Goal: Information Seeking & Learning: Learn about a topic

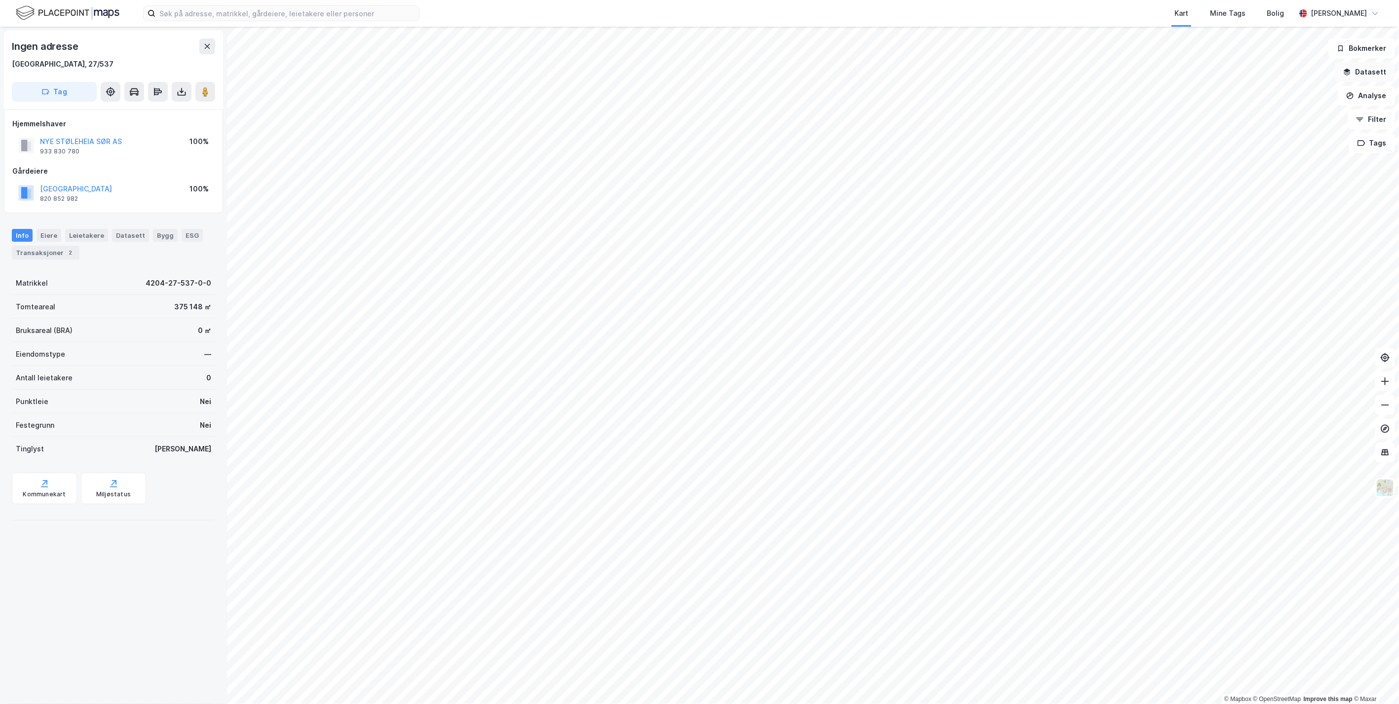
click at [815, 72] on button "Datasett" at bounding box center [1365, 72] width 60 height 20
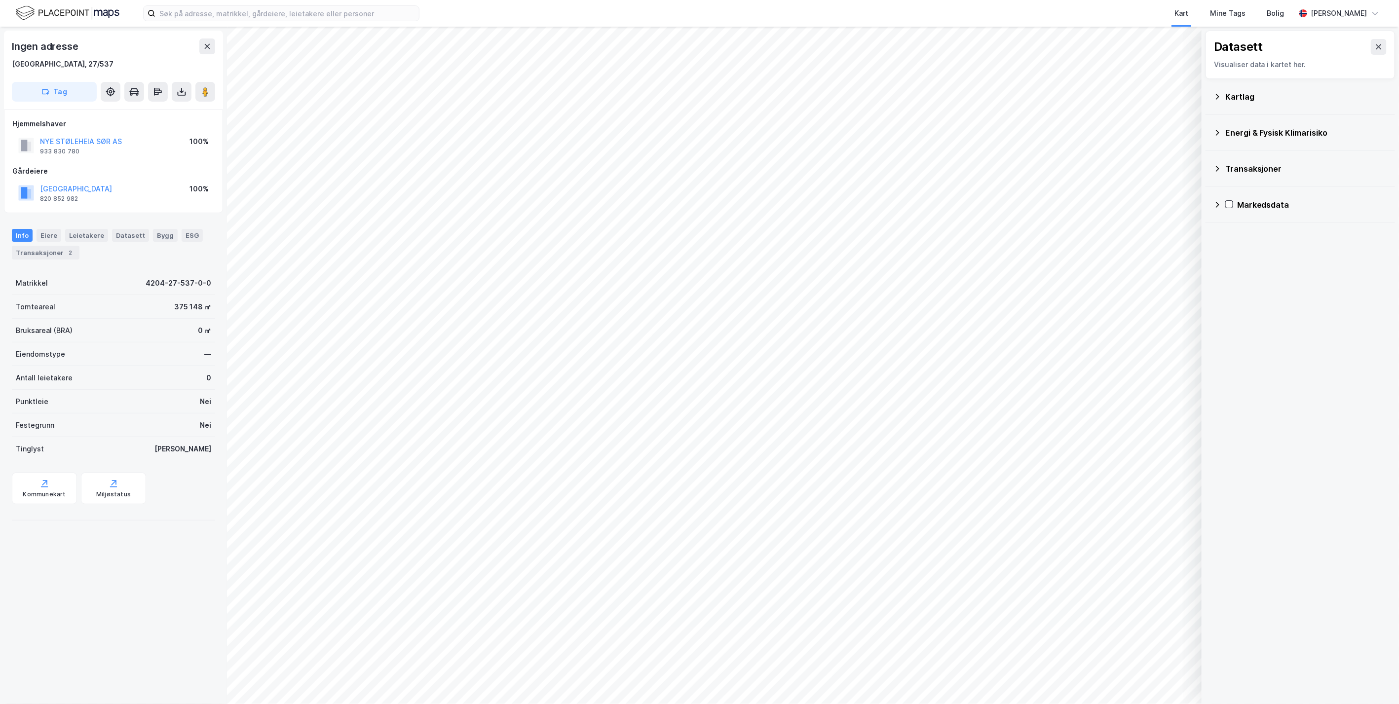
click at [815, 94] on div "Kartlag" at bounding box center [1306, 97] width 162 height 12
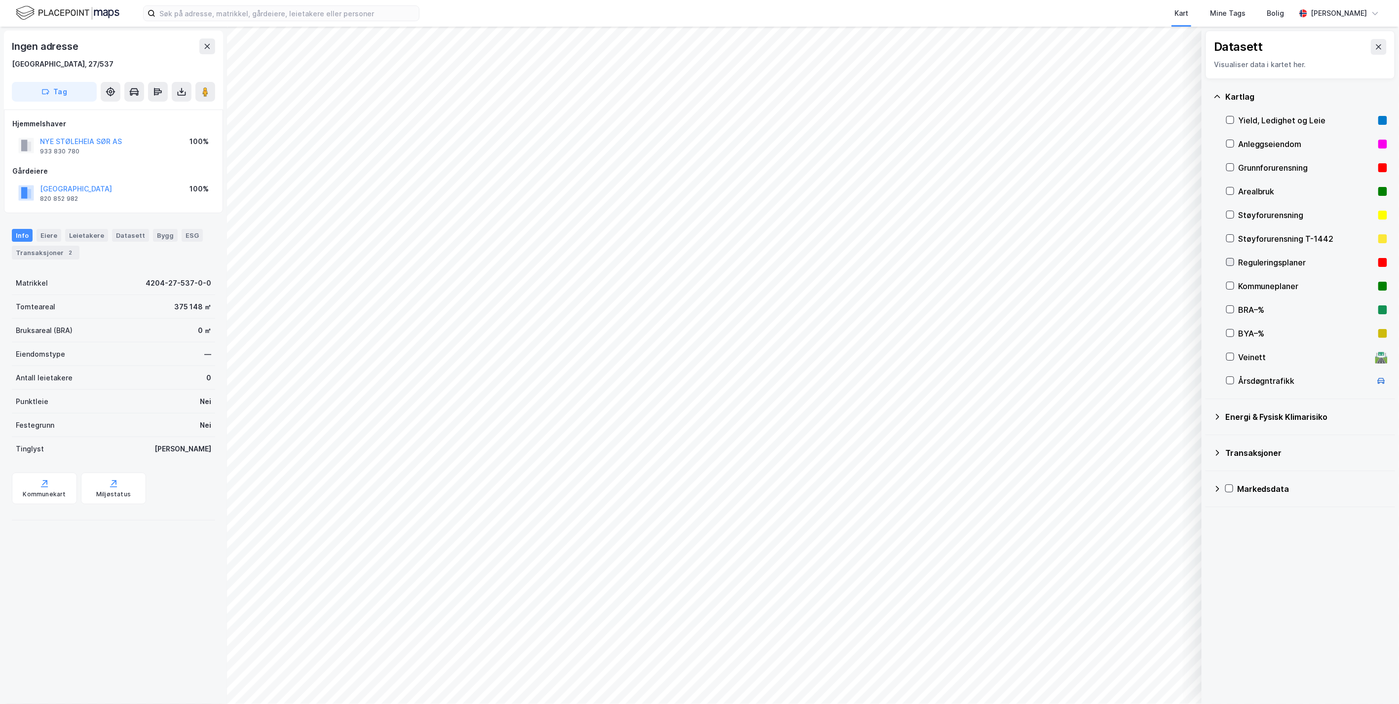
click at [815, 260] on icon at bounding box center [1229, 262] width 7 height 7
click at [815, 44] on icon at bounding box center [1379, 47] width 8 height 8
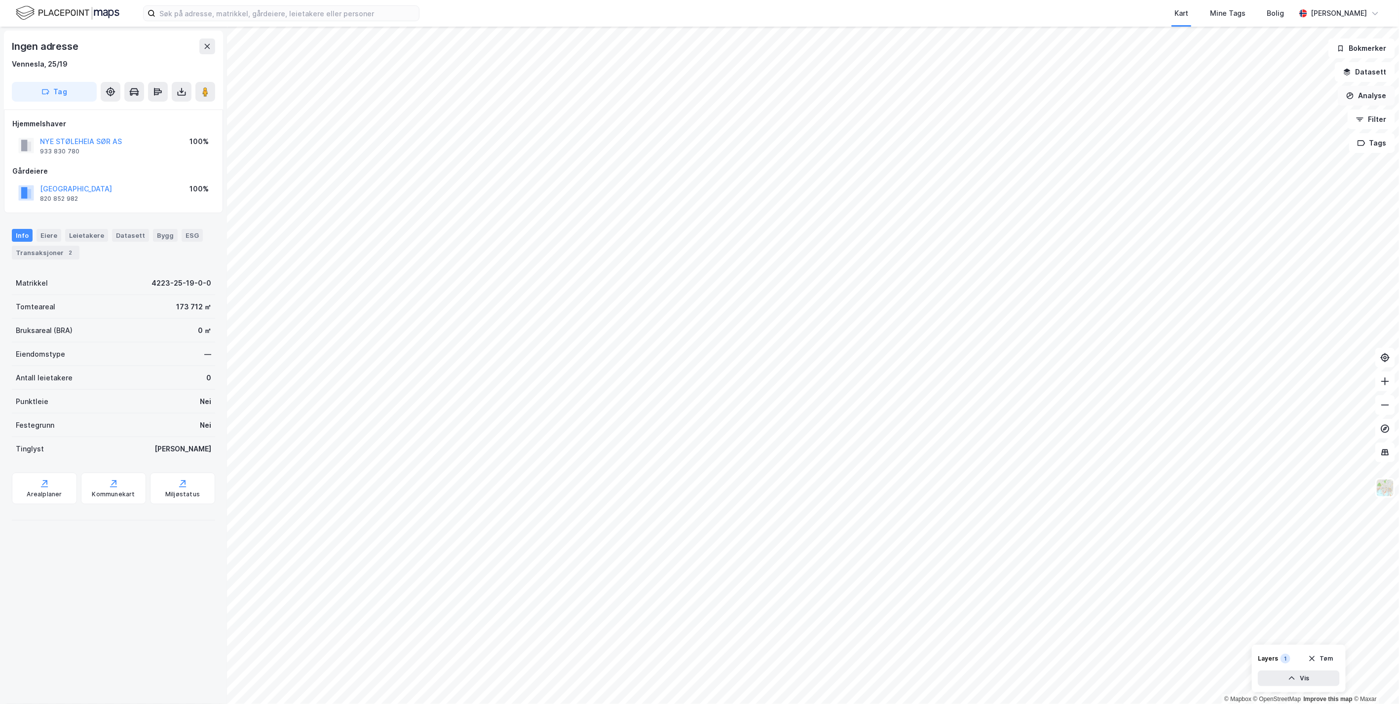
click at [815, 93] on button "Analyse" at bounding box center [1366, 96] width 57 height 20
click at [815, 100] on div "Mål avstand" at bounding box center [1280, 96] width 86 height 8
click at [815, 93] on button "Analyse" at bounding box center [1366, 96] width 57 height 20
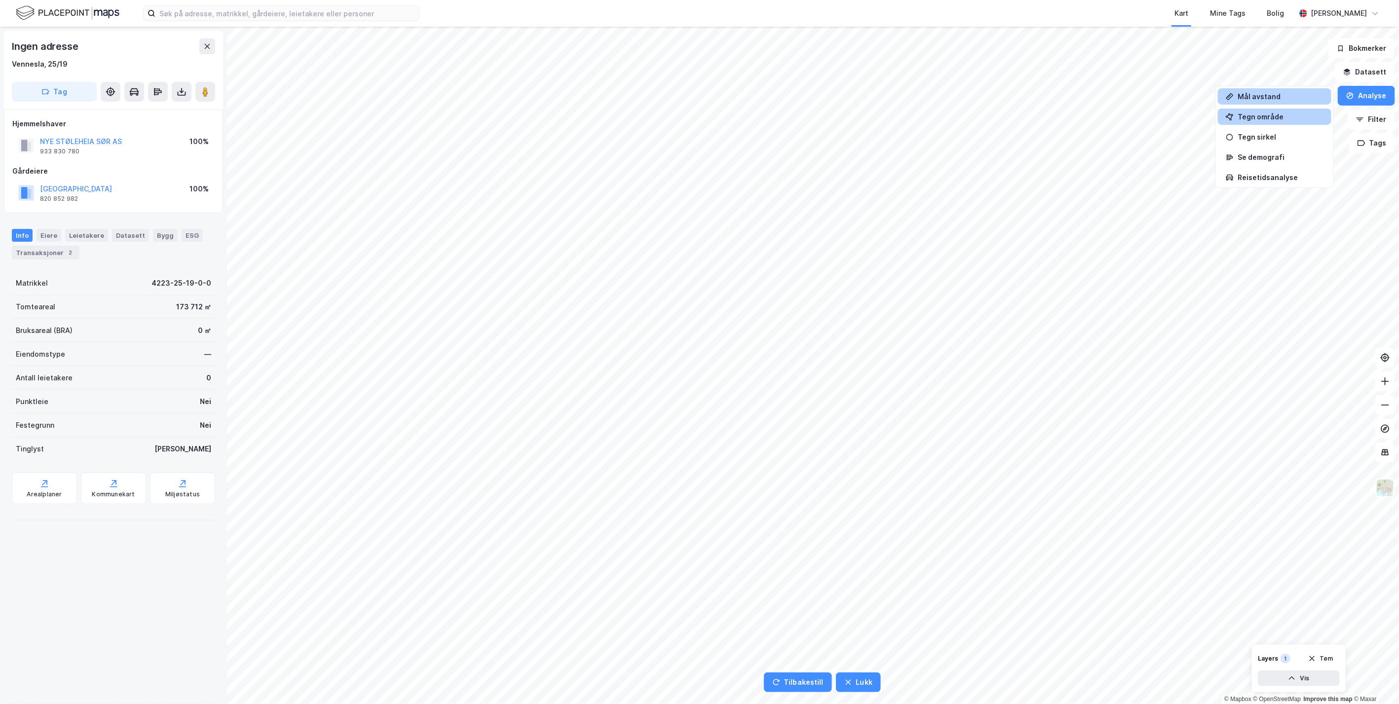
click at [815, 116] on div "Tegn område" at bounding box center [1280, 116] width 86 height 8
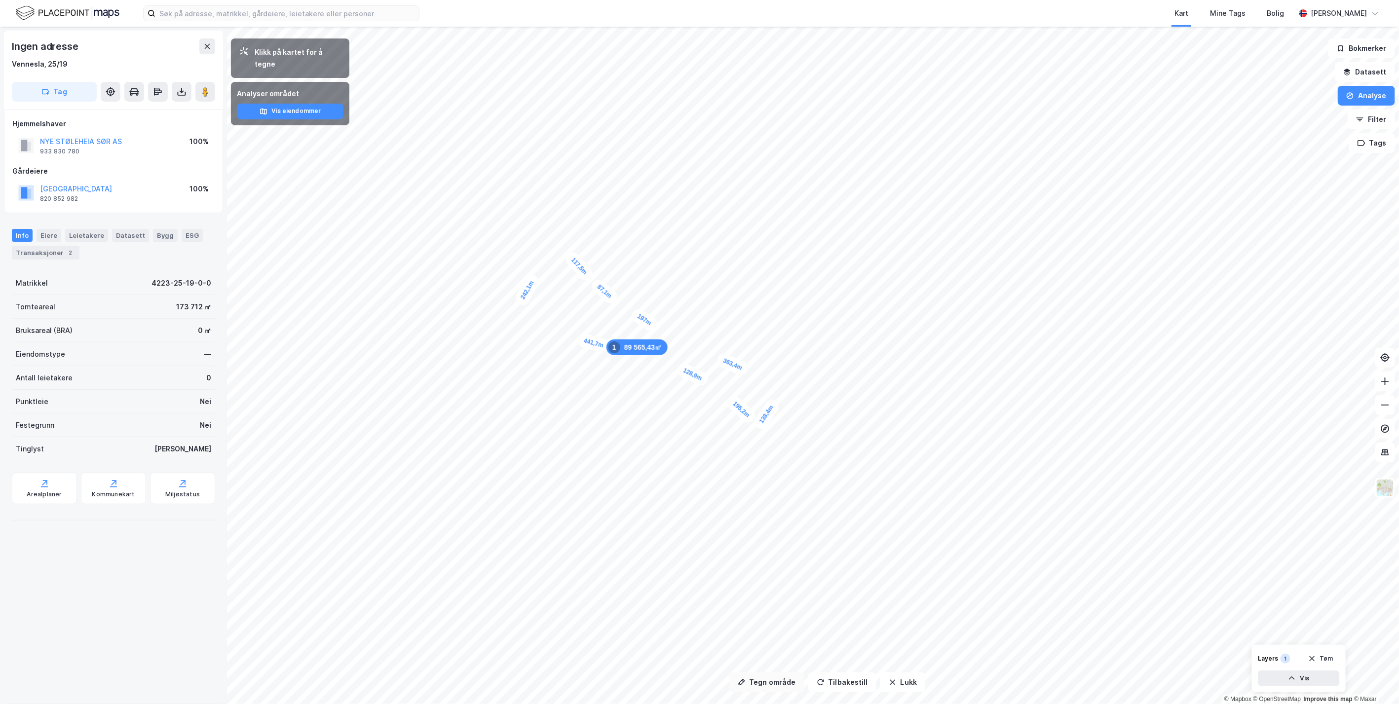
click at [767, 679] on button "Tegn område" at bounding box center [766, 682] width 75 height 20
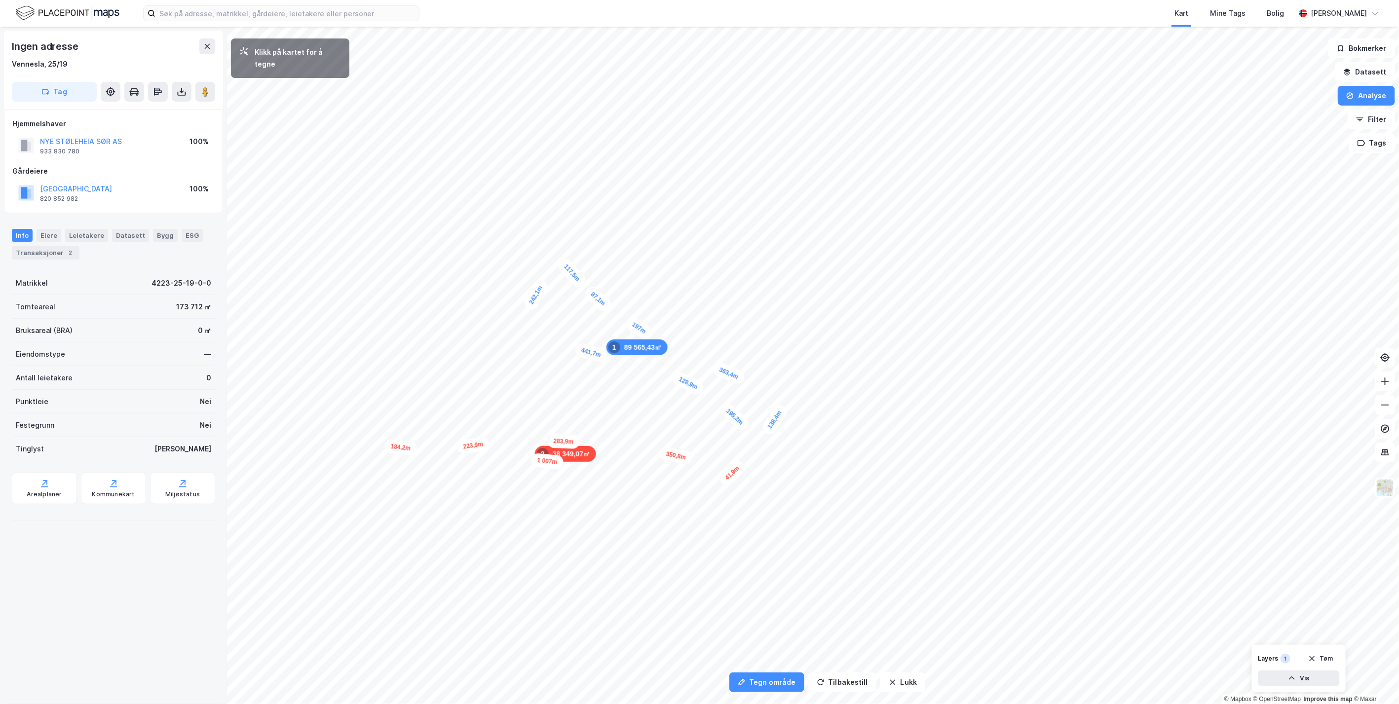
click at [727, 478] on div "41,9m" at bounding box center [732, 473] width 30 height 30
click at [573, 497] on div "46m" at bounding box center [579, 503] width 27 height 26
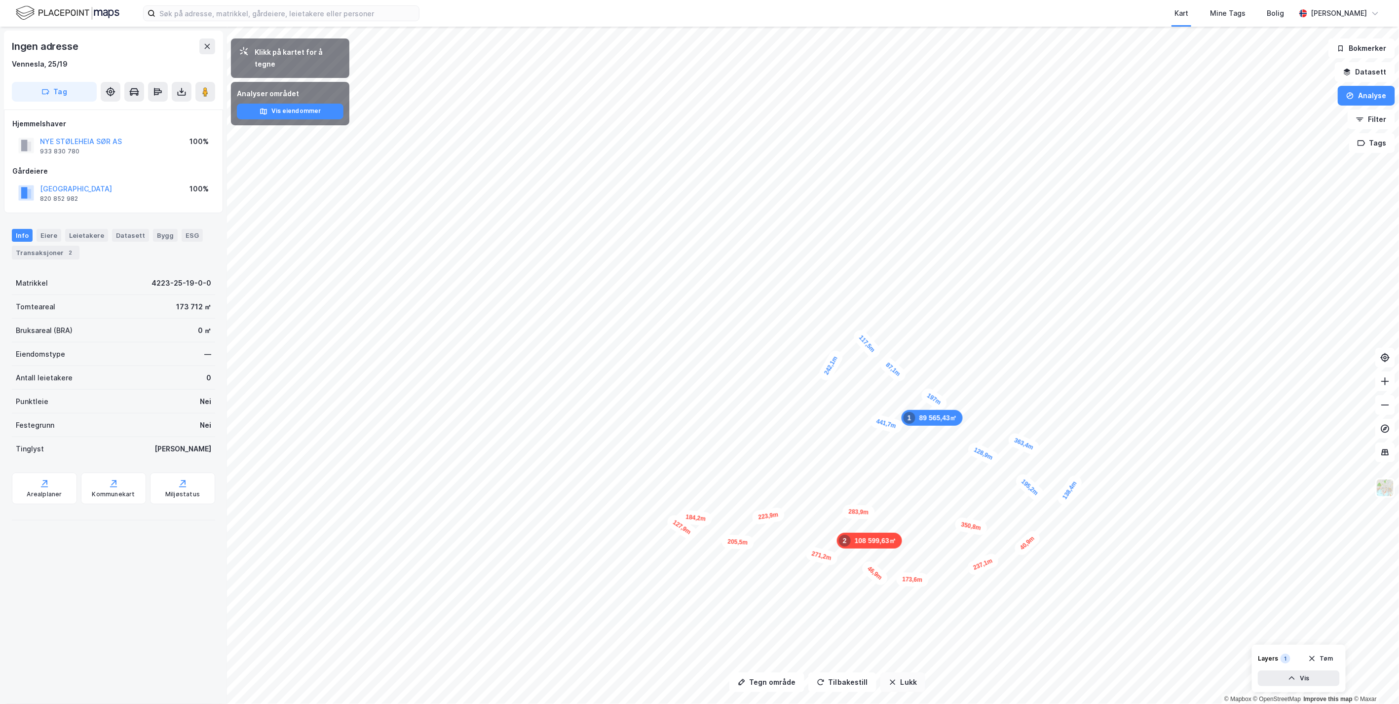
click at [815, 679] on button "Lukk" at bounding box center [902, 682] width 45 height 20
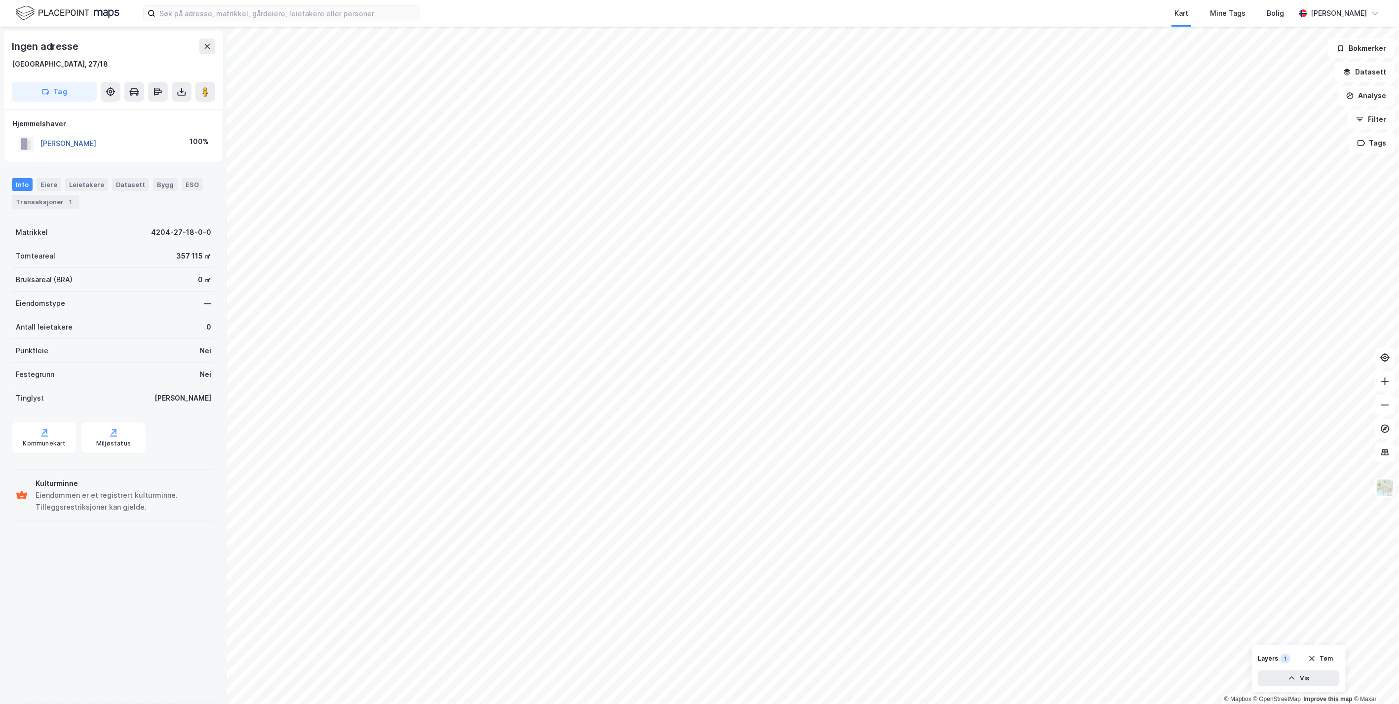
click at [0, 0] on button "[PERSON_NAME]" at bounding box center [0, 0] width 0 height 0
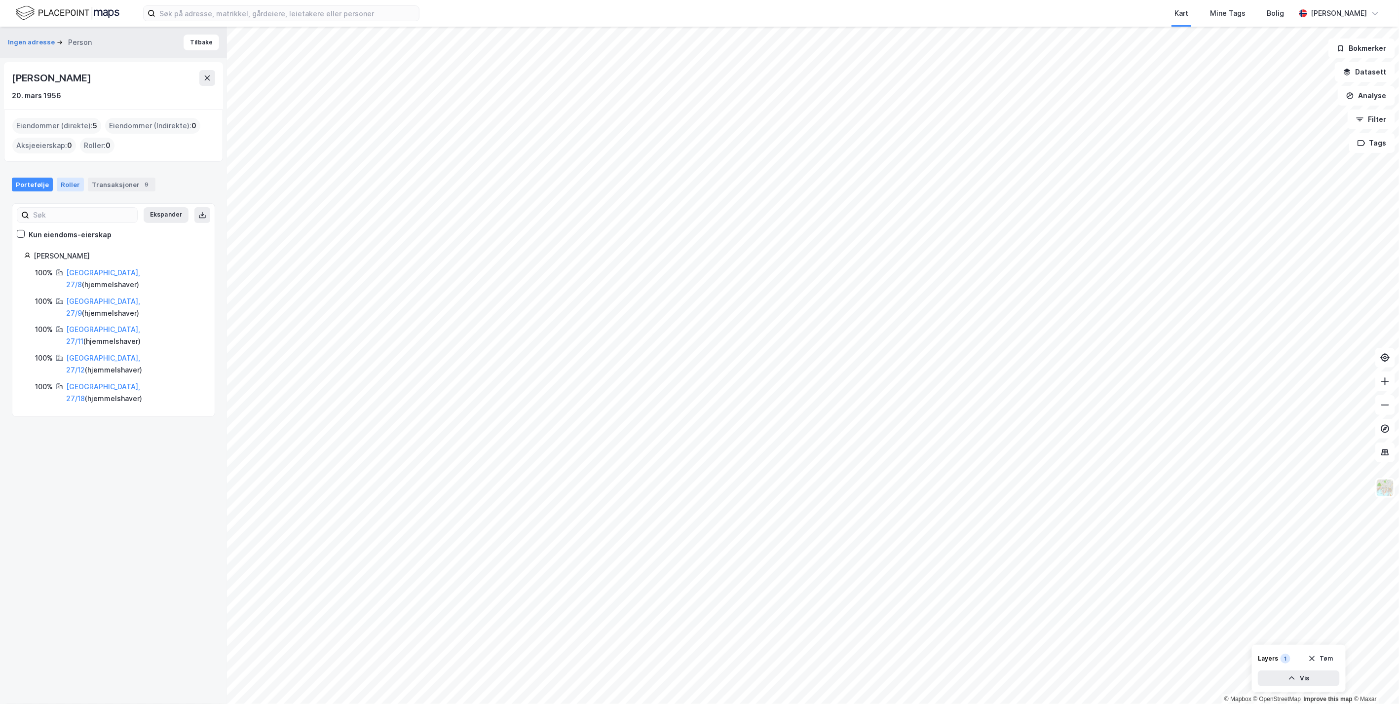
click at [66, 182] on div "Roller" at bounding box center [70, 185] width 27 height 14
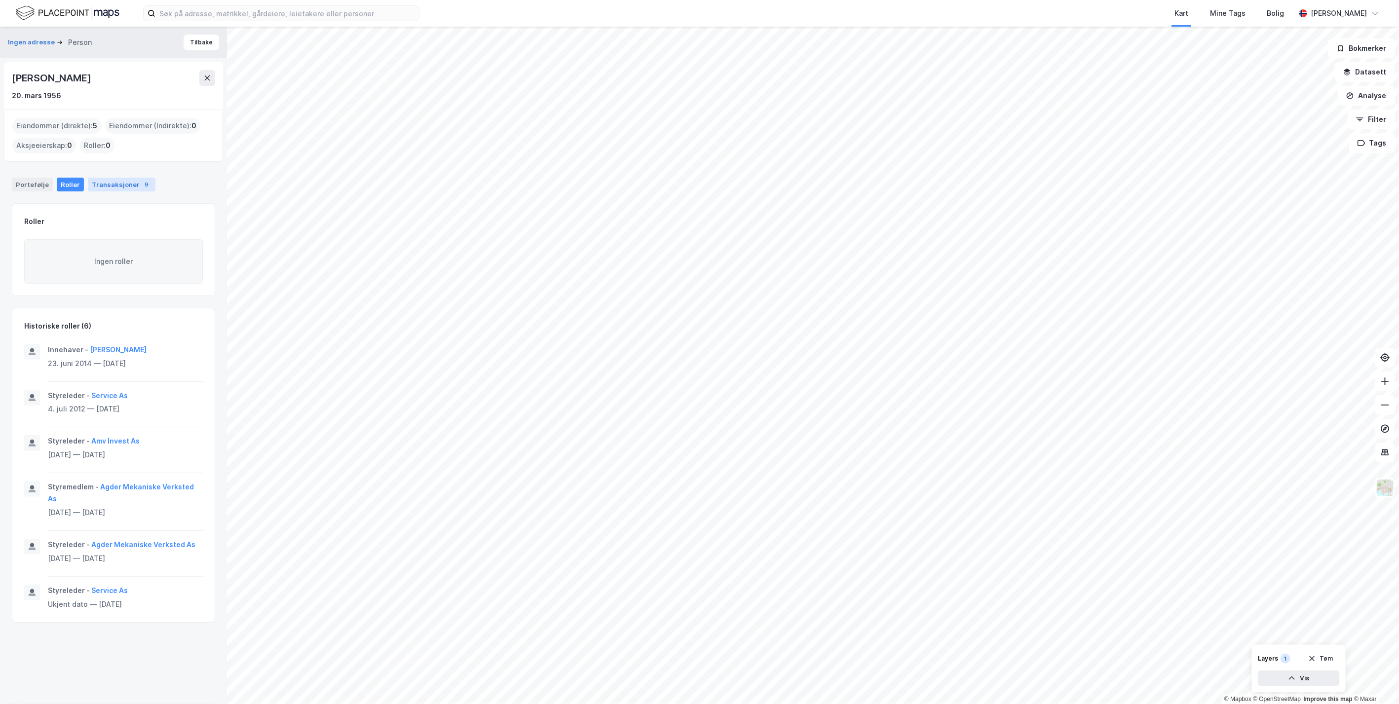
click at [109, 181] on div "Transaksjoner 9" at bounding box center [122, 185] width 68 height 14
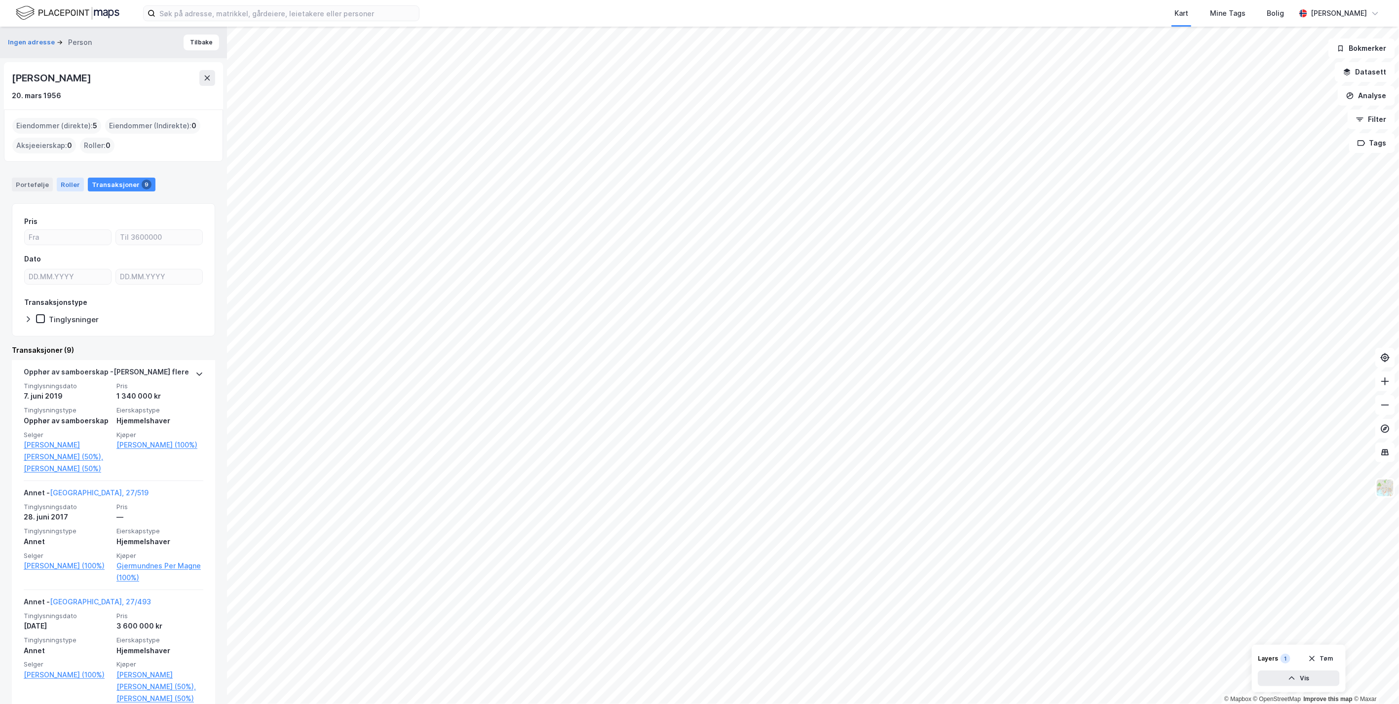
click at [63, 185] on div "Roller" at bounding box center [70, 185] width 27 height 14
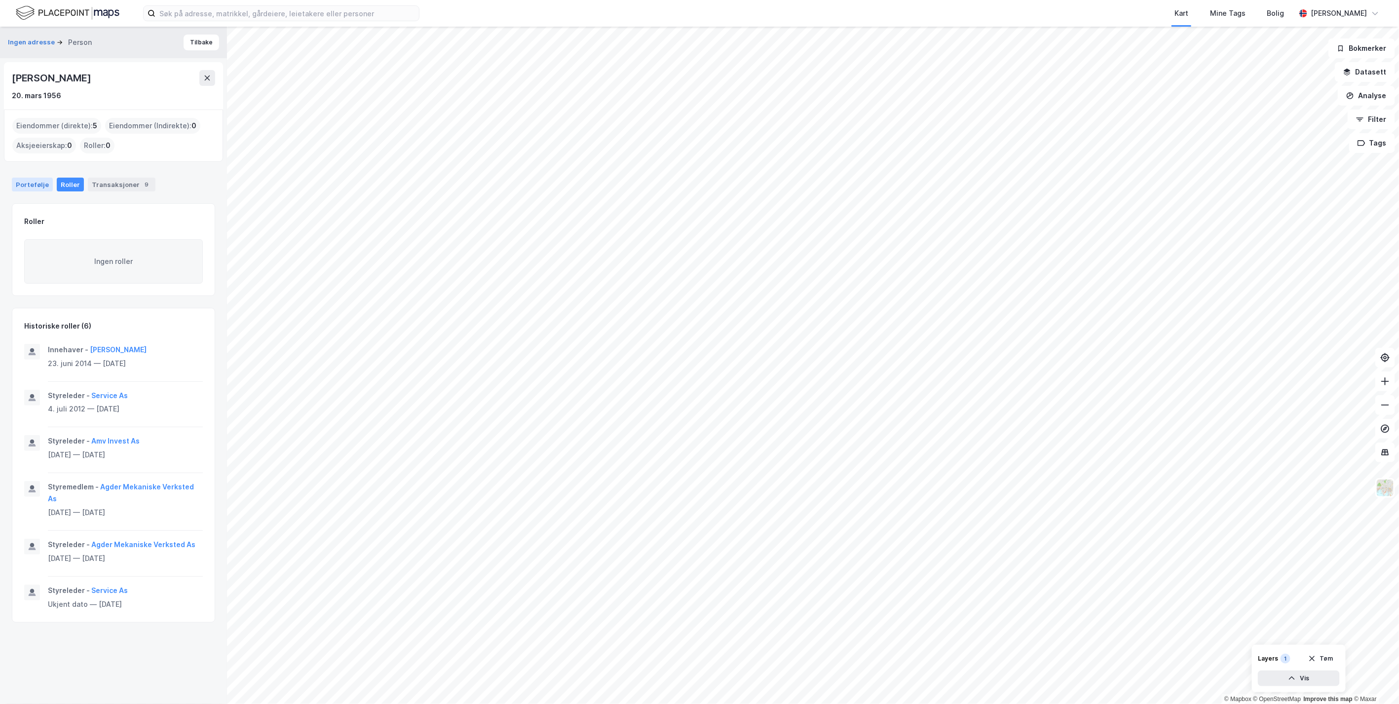
click at [40, 180] on div "Portefølje" at bounding box center [32, 185] width 41 height 14
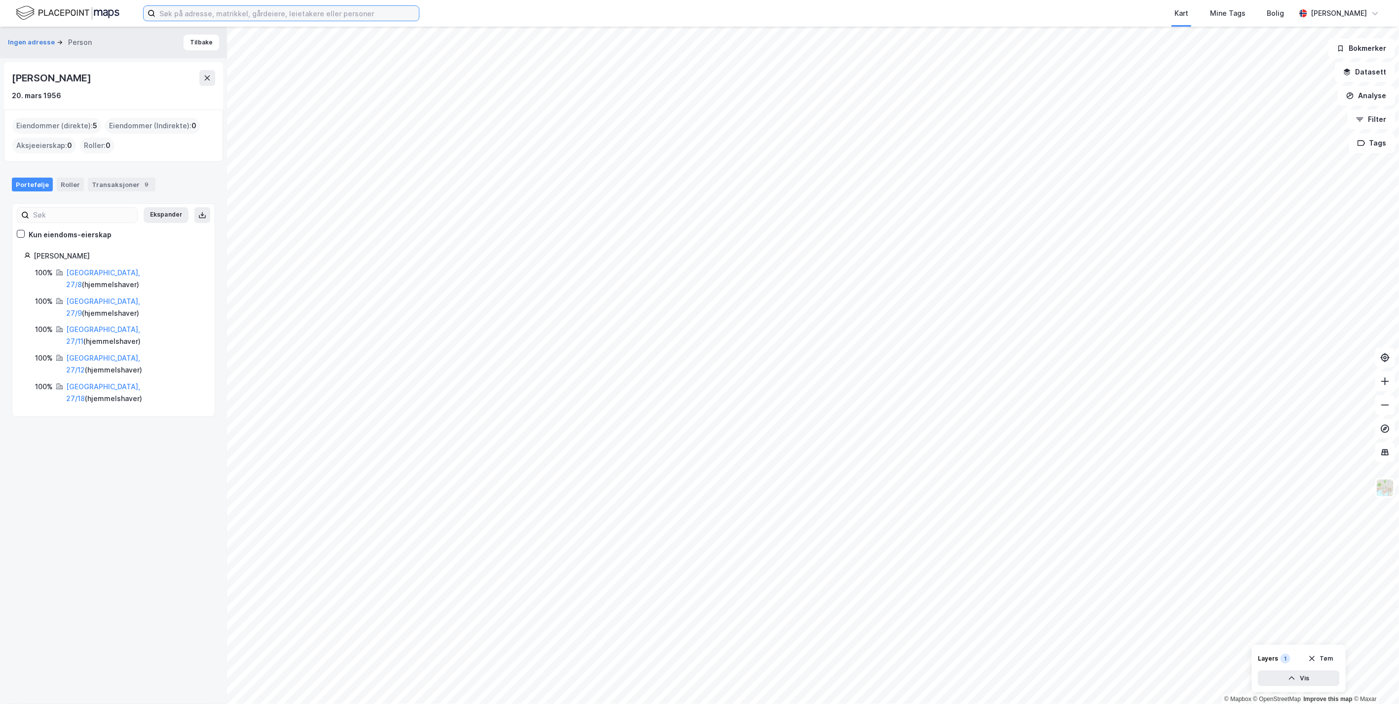
click at [253, 11] on input at bounding box center [286, 13] width 263 height 15
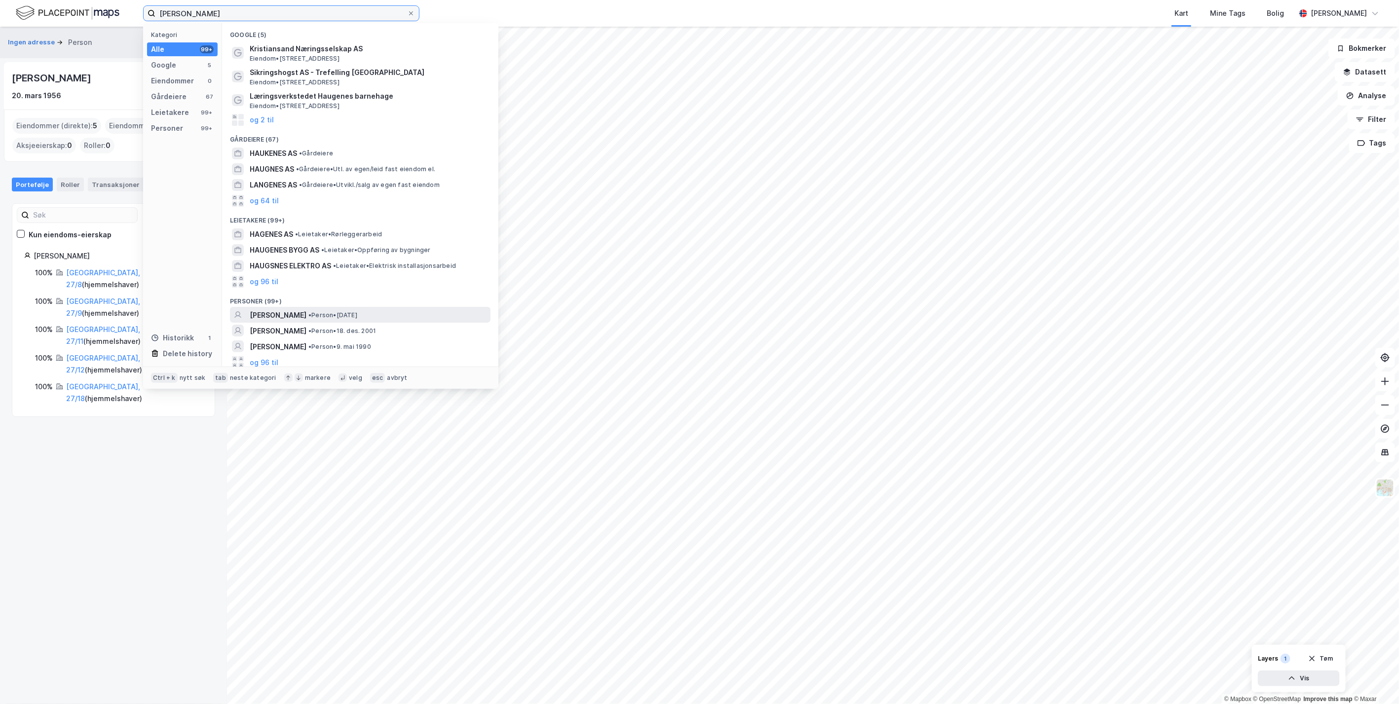
type input "[PERSON_NAME]"
click at [293, 317] on span "[PERSON_NAME]" at bounding box center [278, 315] width 57 height 12
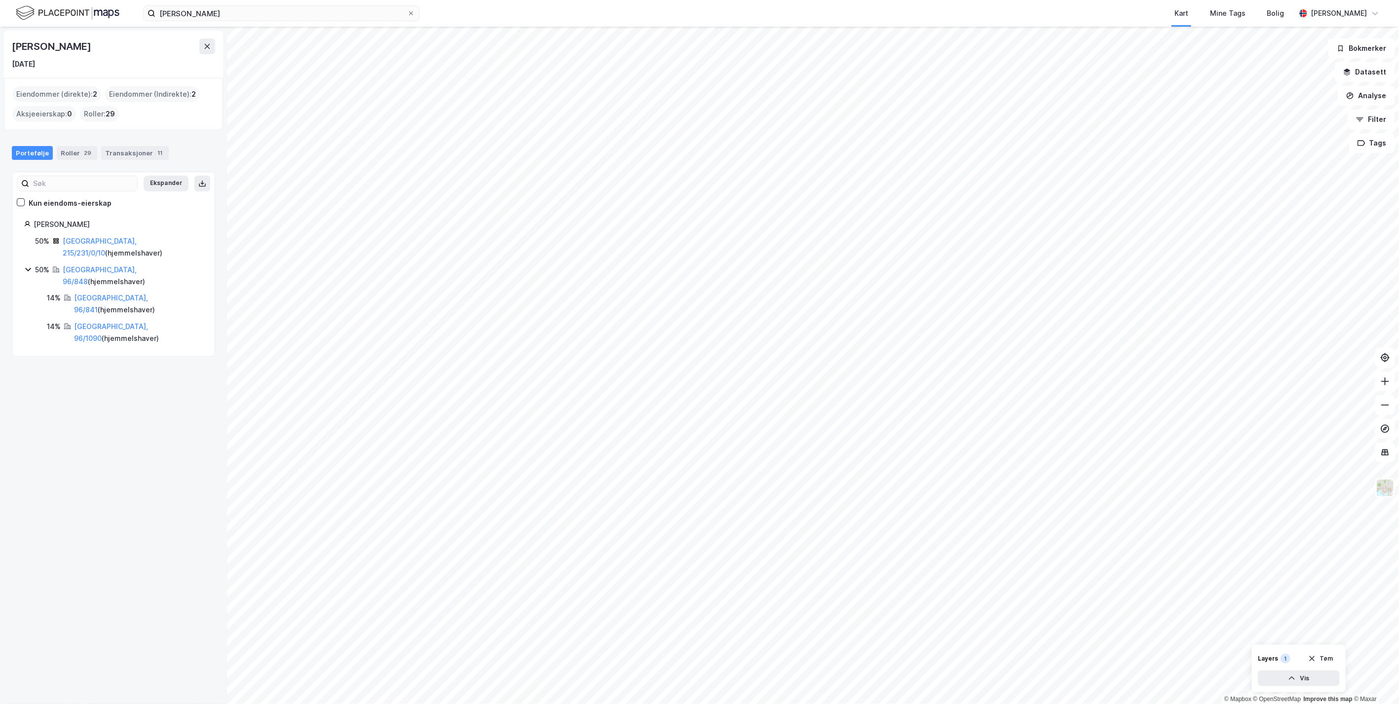
click at [24, 265] on icon at bounding box center [28, 269] width 8 height 8
click at [25, 265] on icon at bounding box center [28, 269] width 8 height 8
click at [113, 265] on link "[GEOGRAPHIC_DATA], 96/848" at bounding box center [100, 275] width 74 height 20
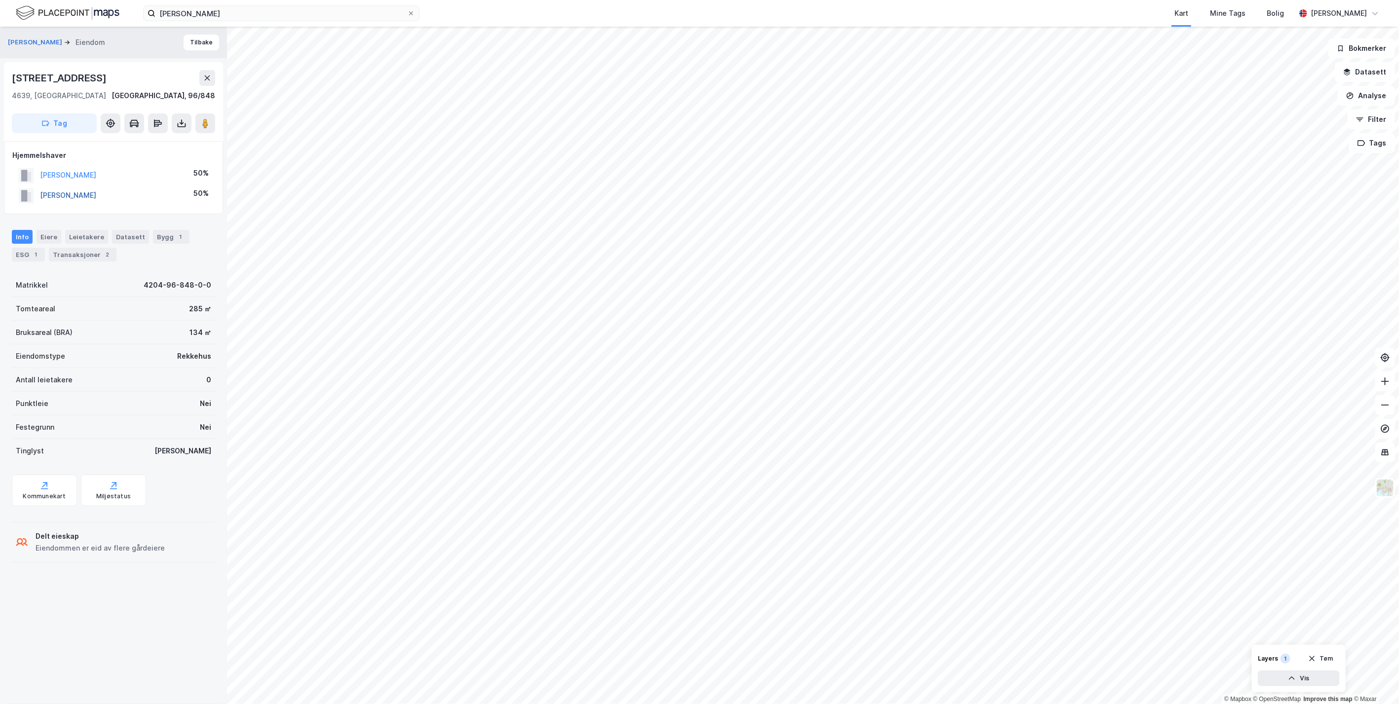
click at [0, 0] on button "[PERSON_NAME]" at bounding box center [0, 0] width 0 height 0
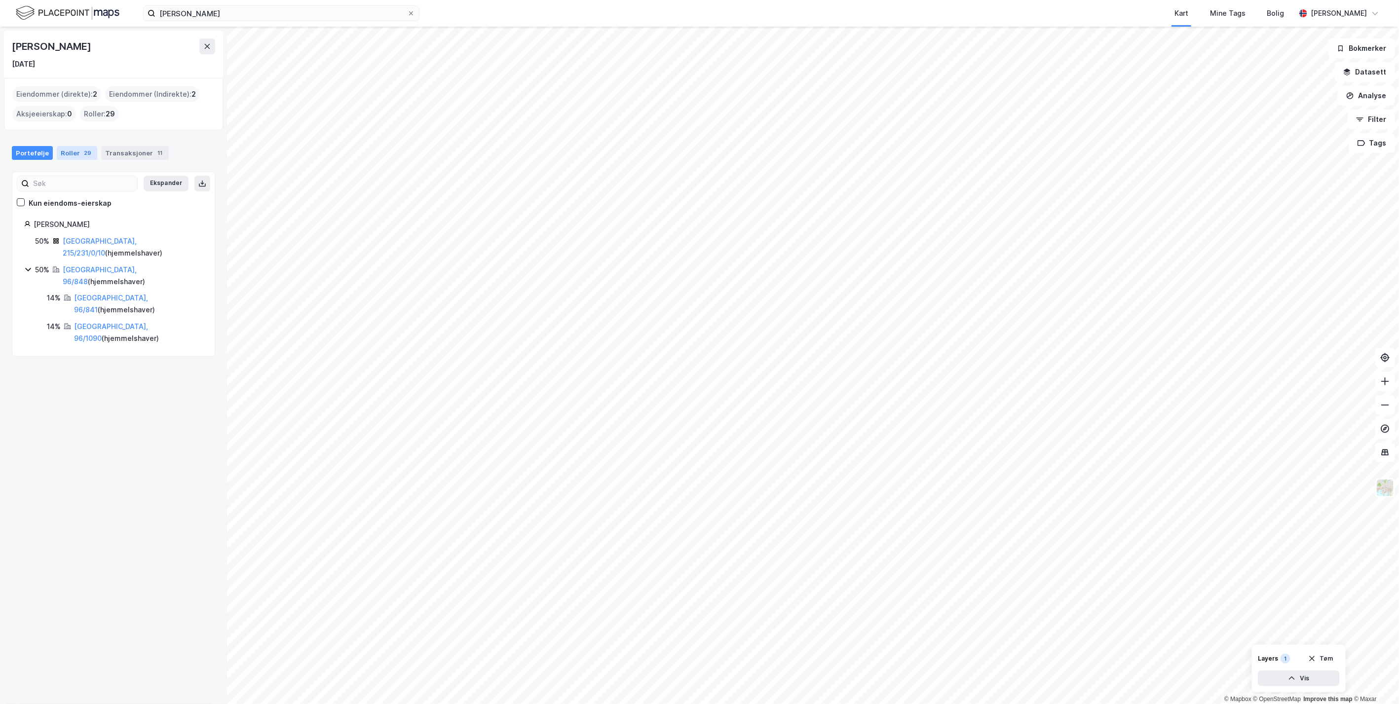
click at [74, 149] on div "Roller 29" at bounding box center [77, 153] width 40 height 14
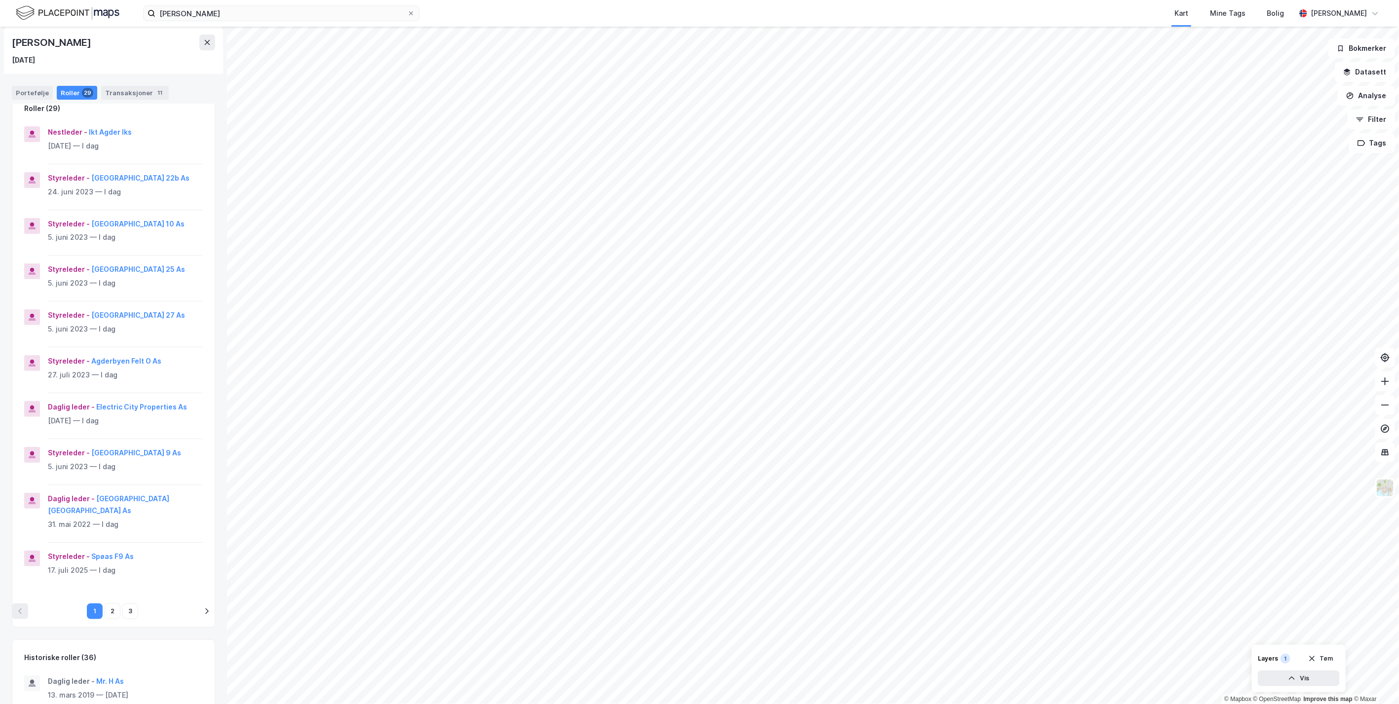
scroll to position [110, 0]
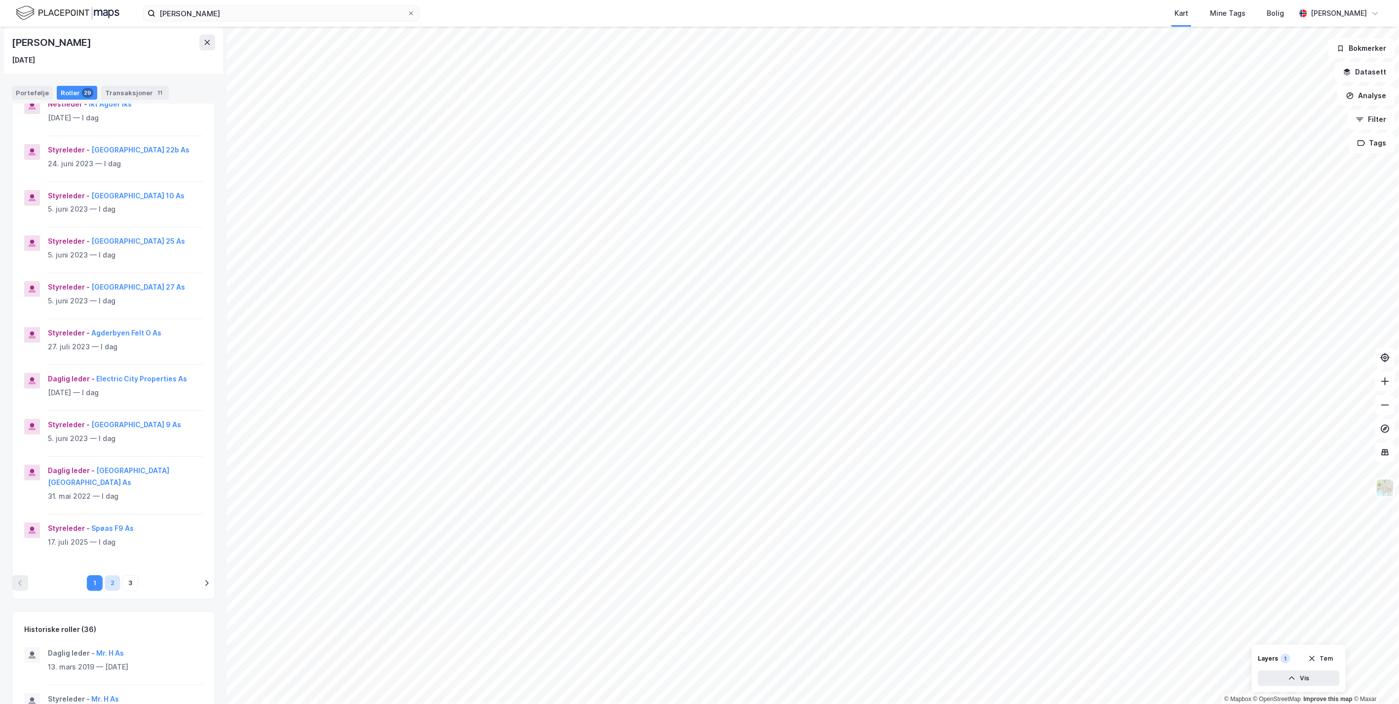
click at [106, 580] on button "2" at bounding box center [113, 583] width 16 height 16
click at [123, 569] on button "3" at bounding box center [130, 572] width 16 height 16
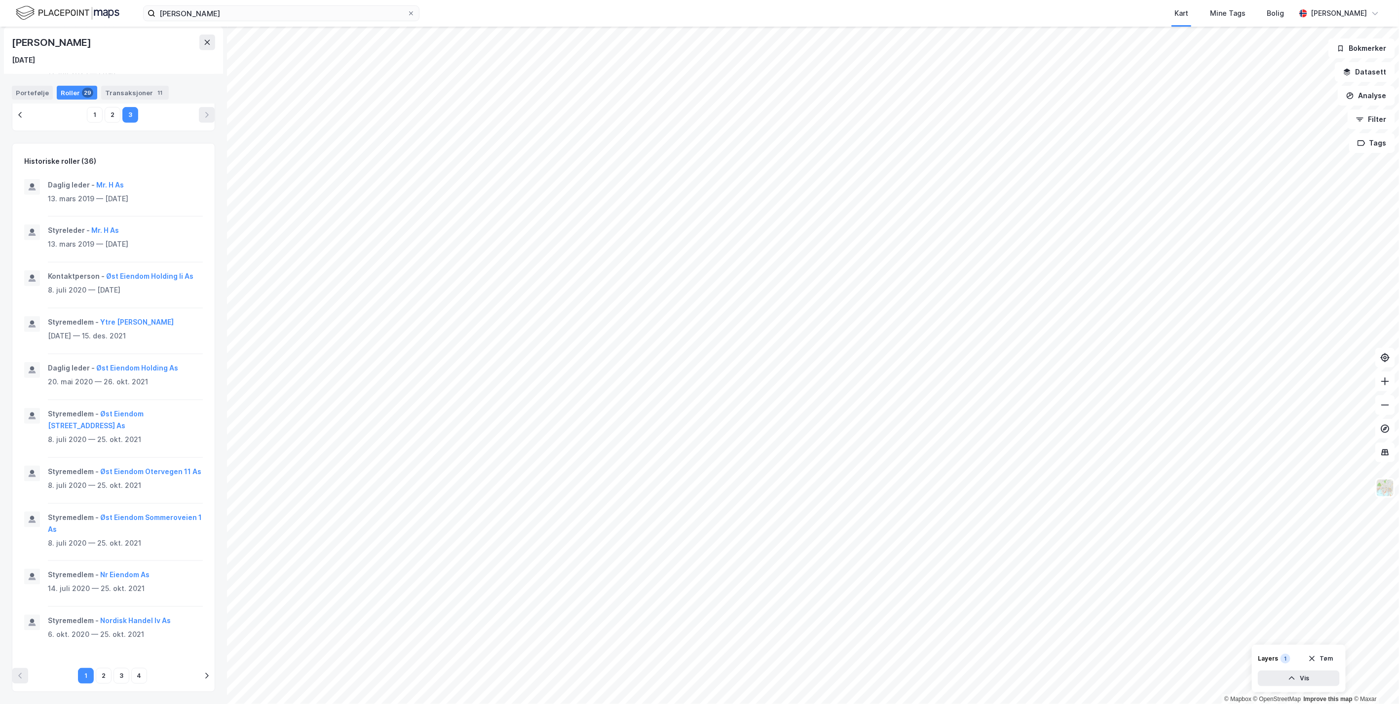
scroll to position [541, 0]
click at [101, 677] on button "2" at bounding box center [104, 676] width 16 height 16
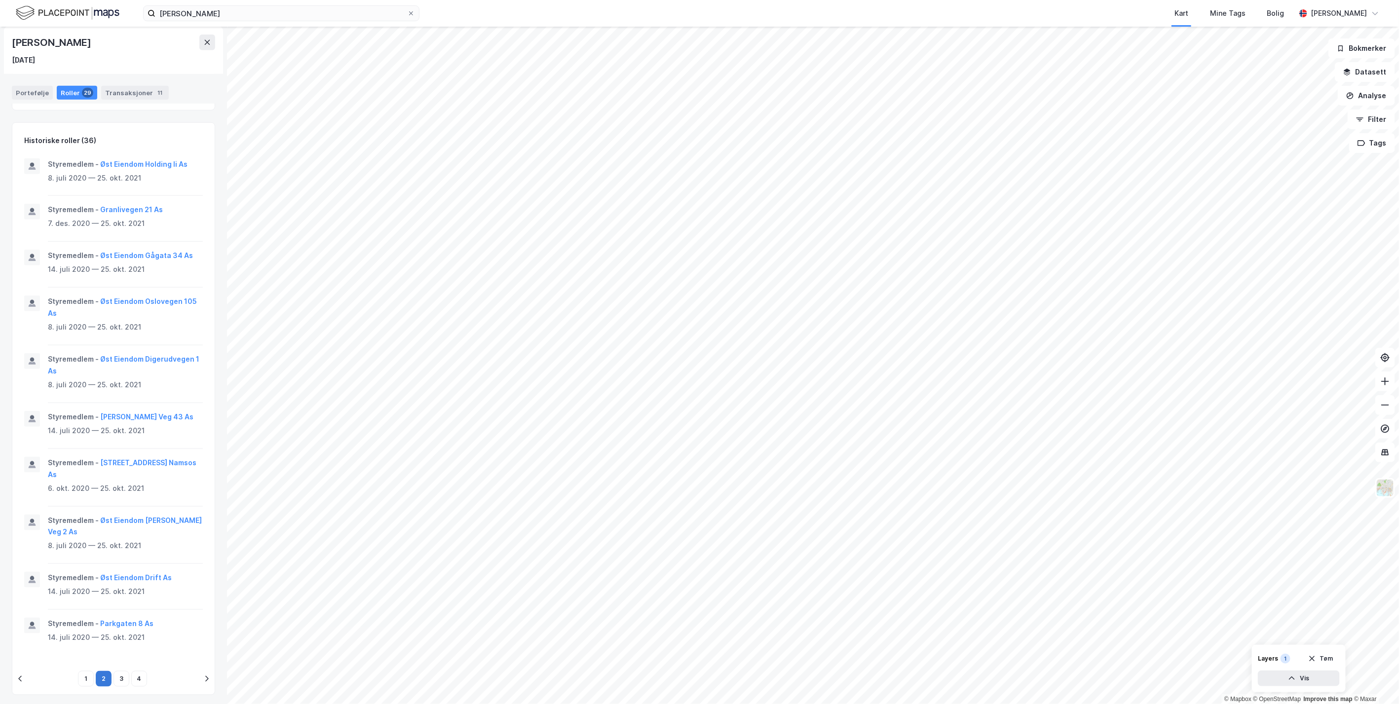
scroll to position [529, 0]
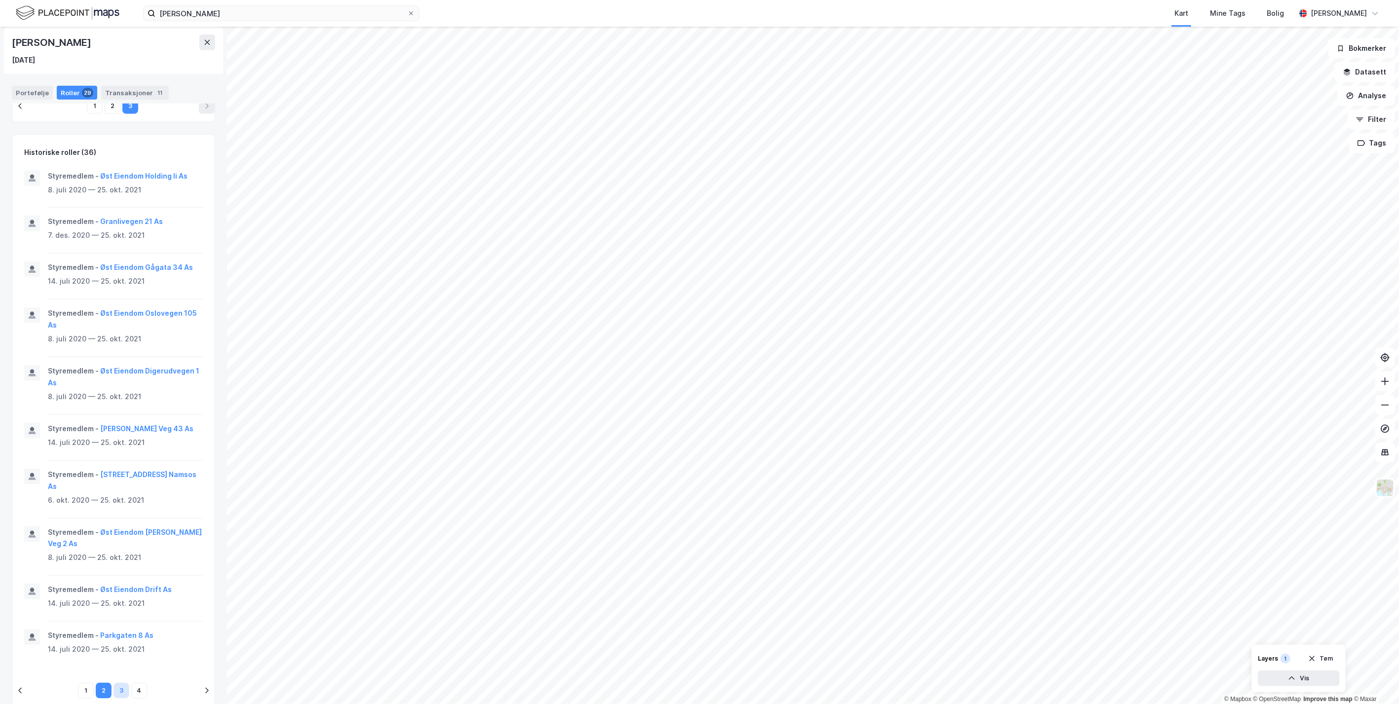
click at [113, 683] on button "3" at bounding box center [121, 691] width 16 height 16
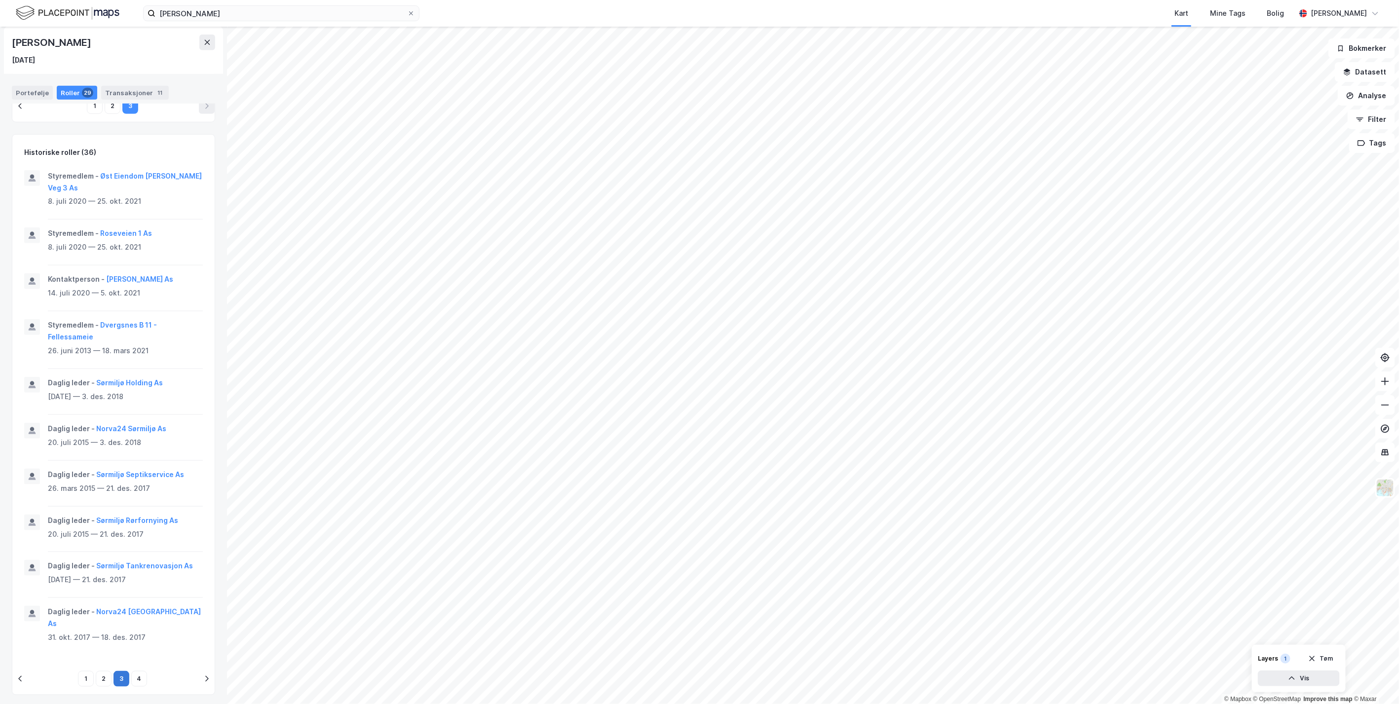
scroll to position [517, 0]
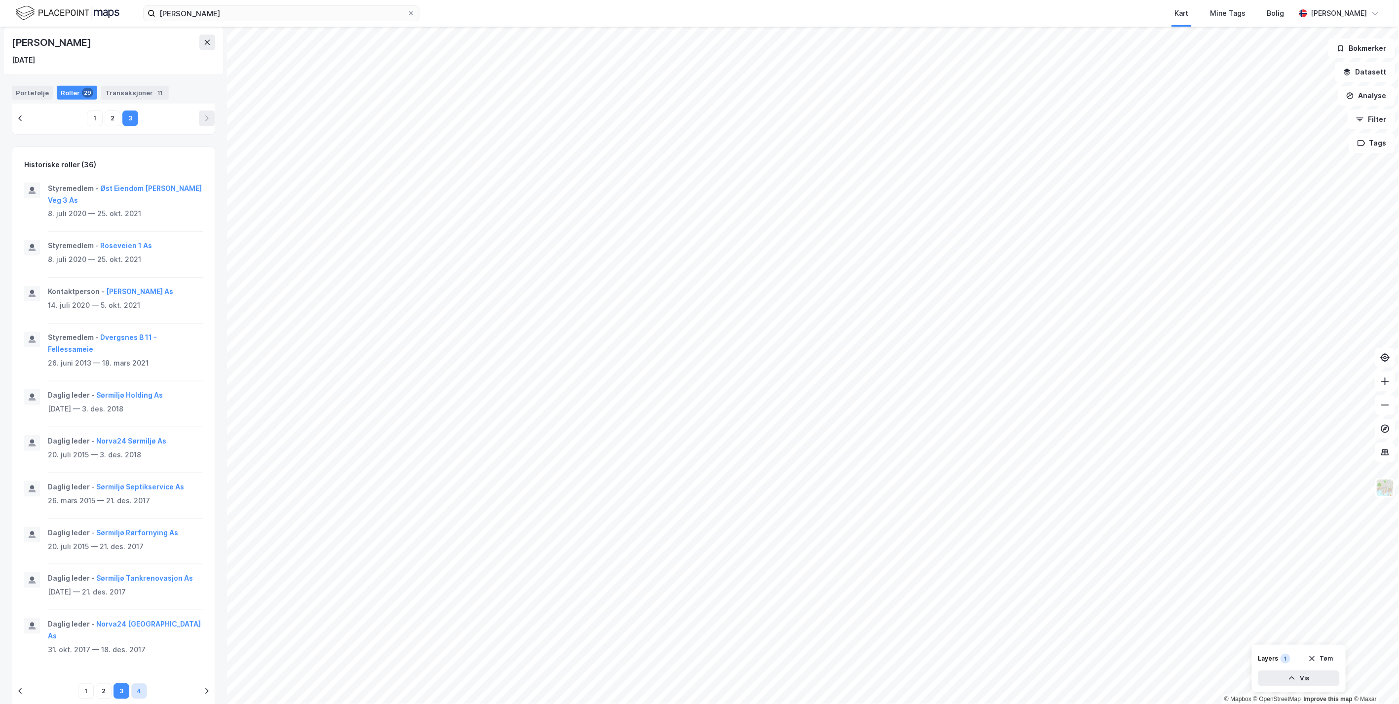
click at [133, 683] on button "4" at bounding box center [139, 691] width 16 height 16
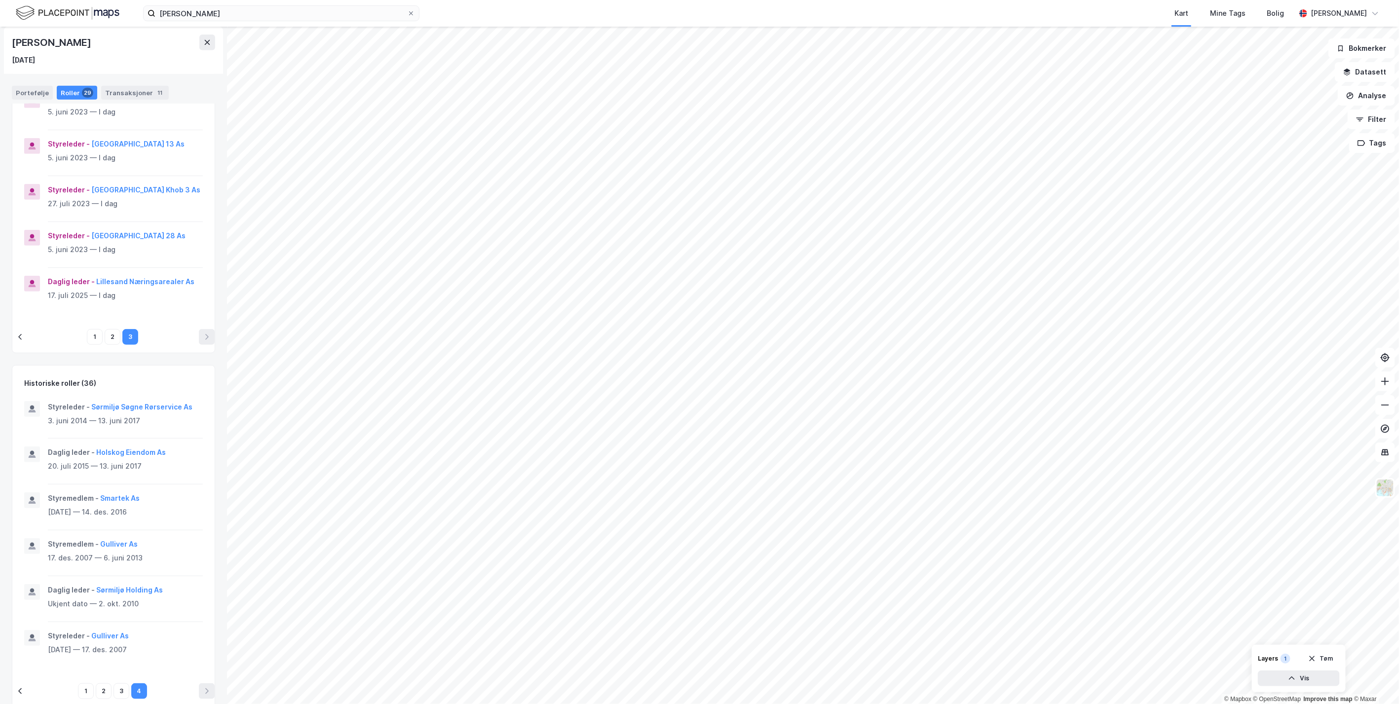
scroll to position [311, 0]
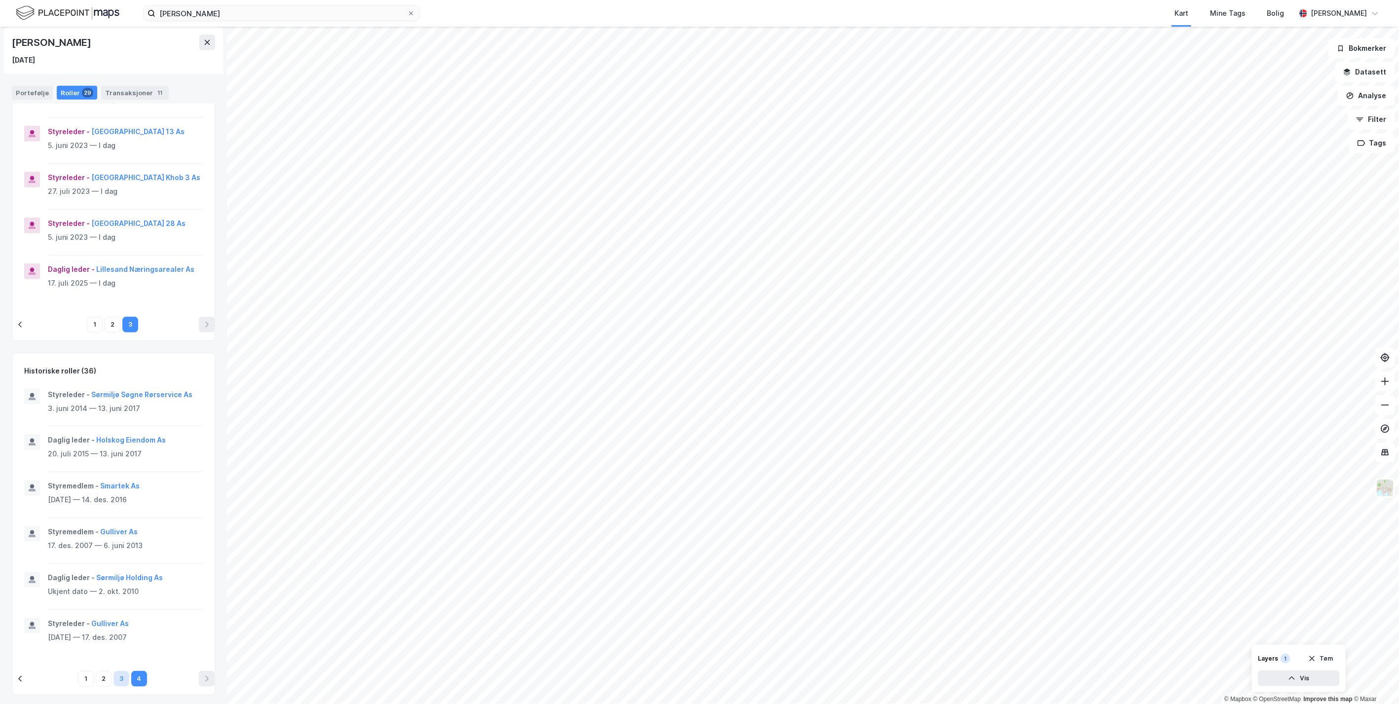
click at [118, 676] on button "3" at bounding box center [121, 679] width 16 height 16
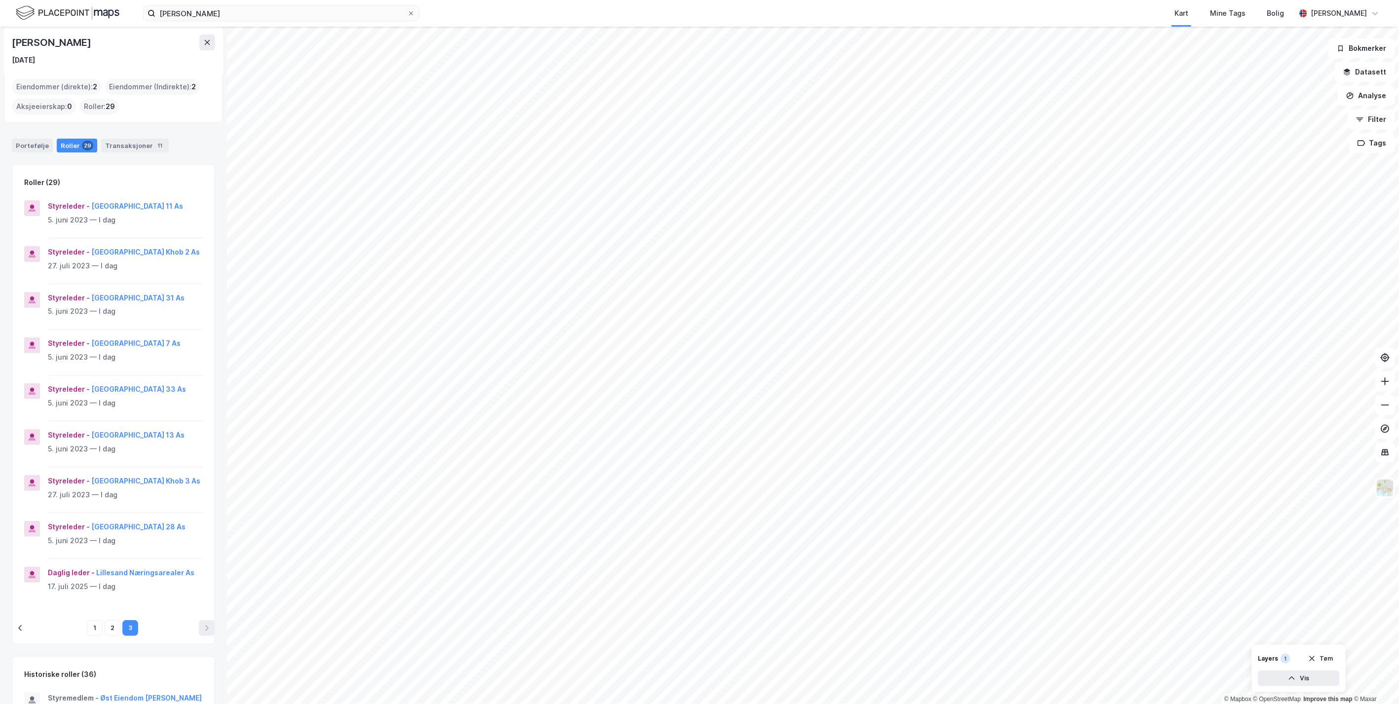
scroll to position [0, 0]
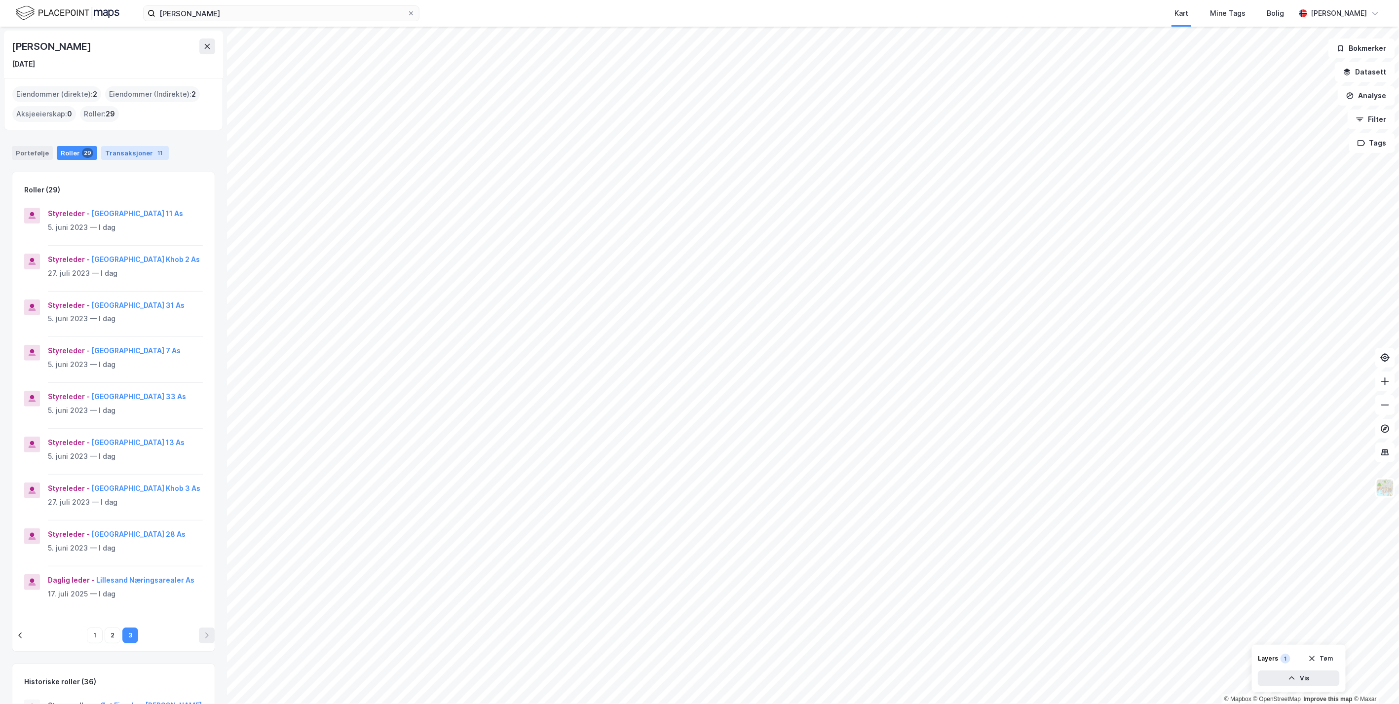
click at [124, 150] on div "Transaksjoner 11" at bounding box center [135, 153] width 68 height 14
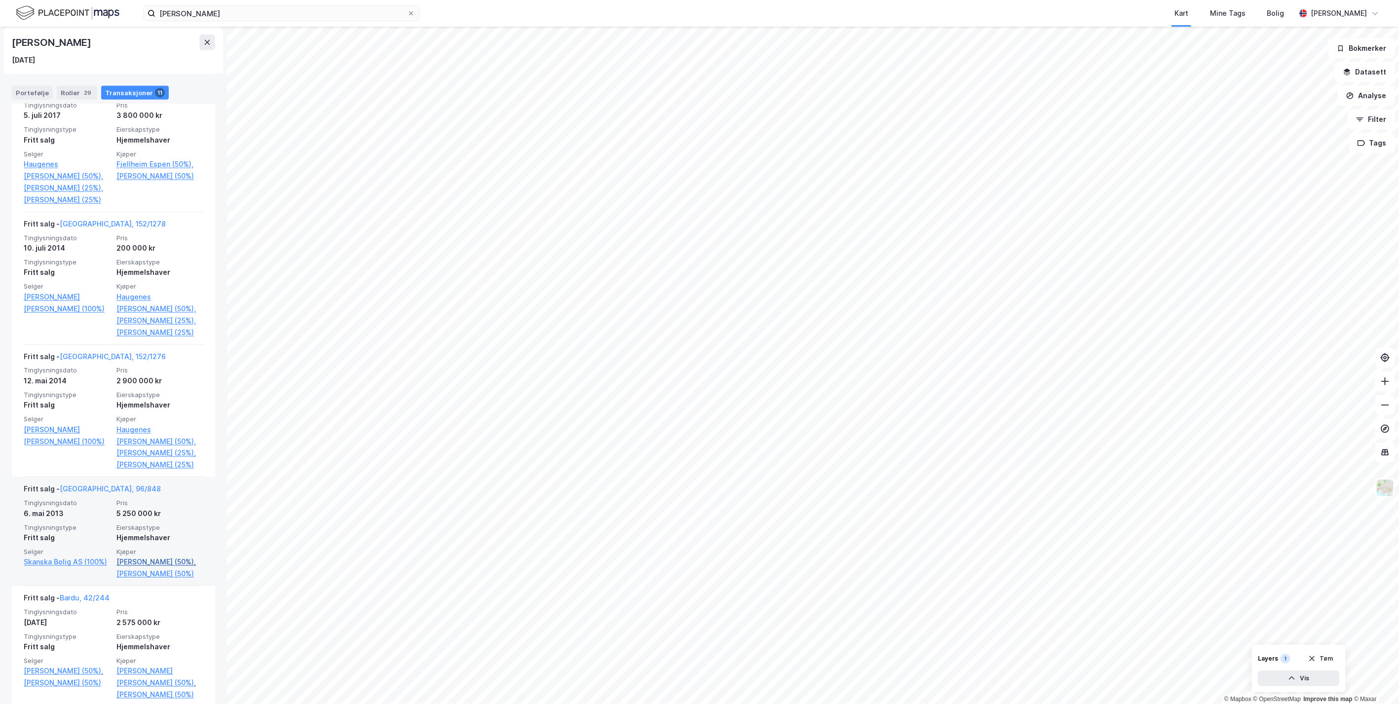
scroll to position [493, 0]
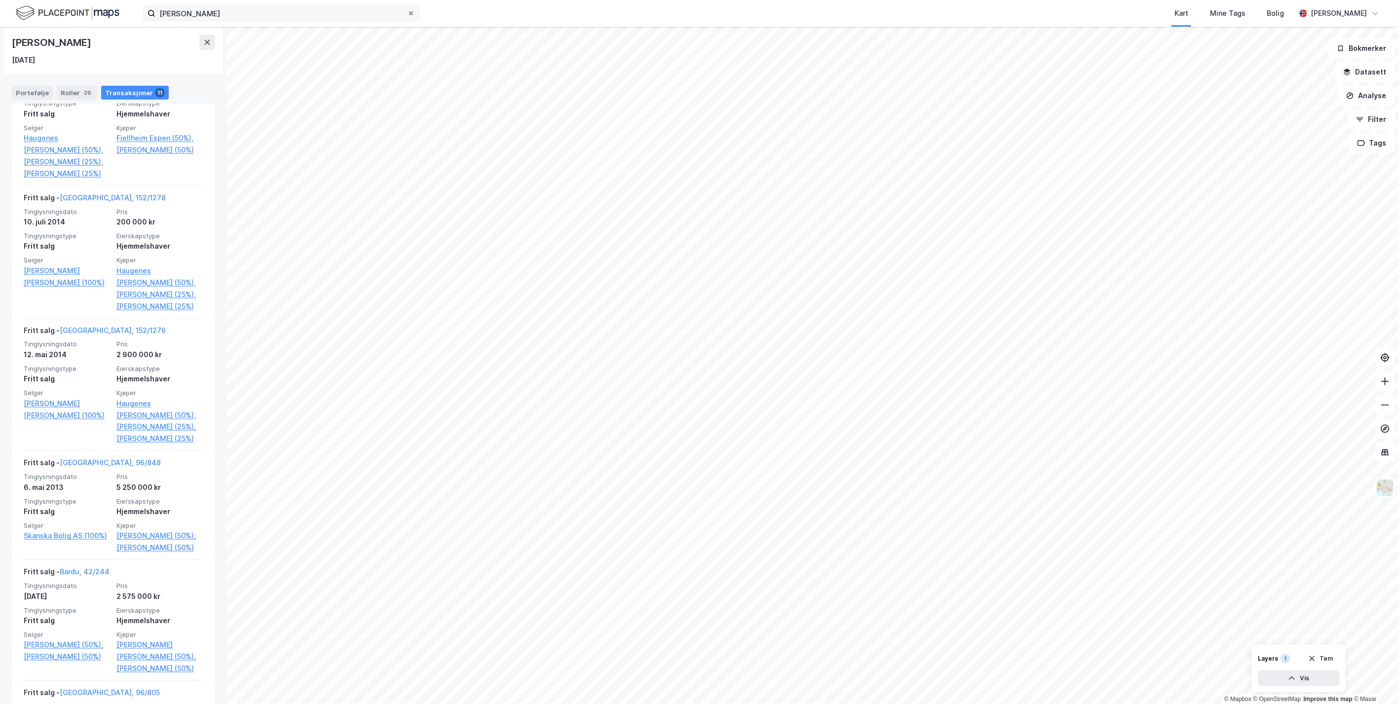
click at [410, 14] on icon at bounding box center [411, 13] width 4 height 4
click at [407, 14] on input "[PERSON_NAME]" at bounding box center [281, 13] width 252 height 15
